Goal: Navigation & Orientation: Find specific page/section

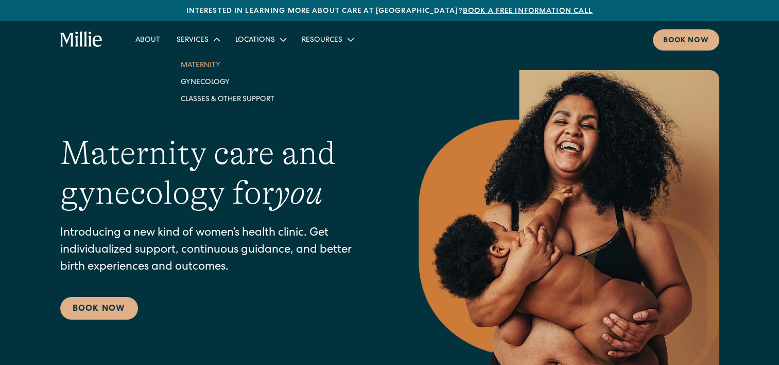
click at [195, 66] on link "Maternity" at bounding box center [227, 64] width 110 height 17
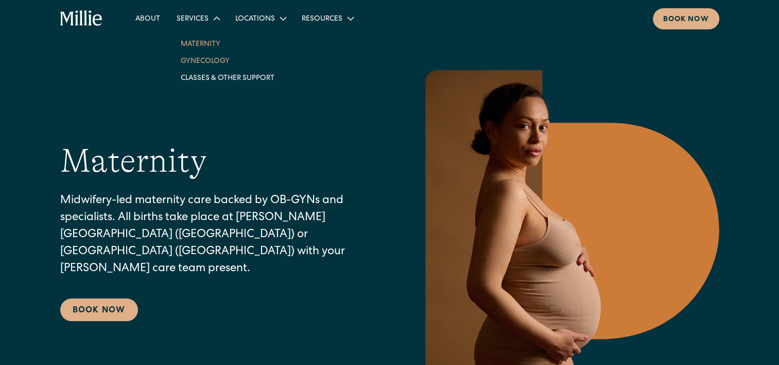
click at [212, 57] on link "Gynecology" at bounding box center [227, 60] width 110 height 17
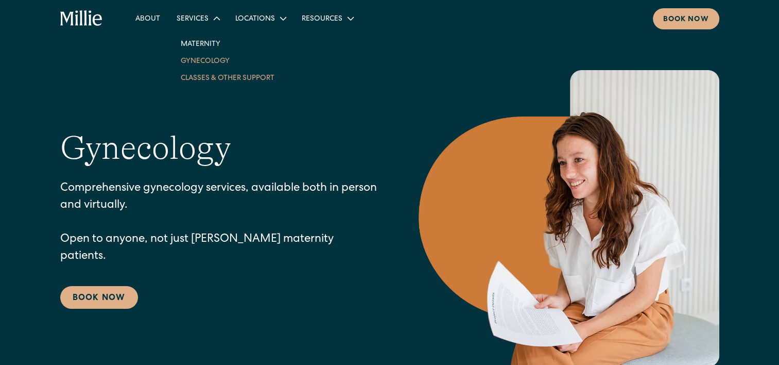
click at [208, 75] on link "Classes & Other Support" at bounding box center [227, 77] width 110 height 17
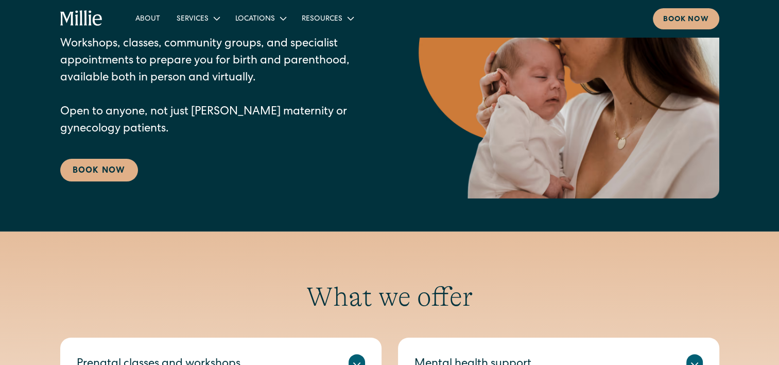
scroll to position [142, 0]
